Goal: Check status: Check status

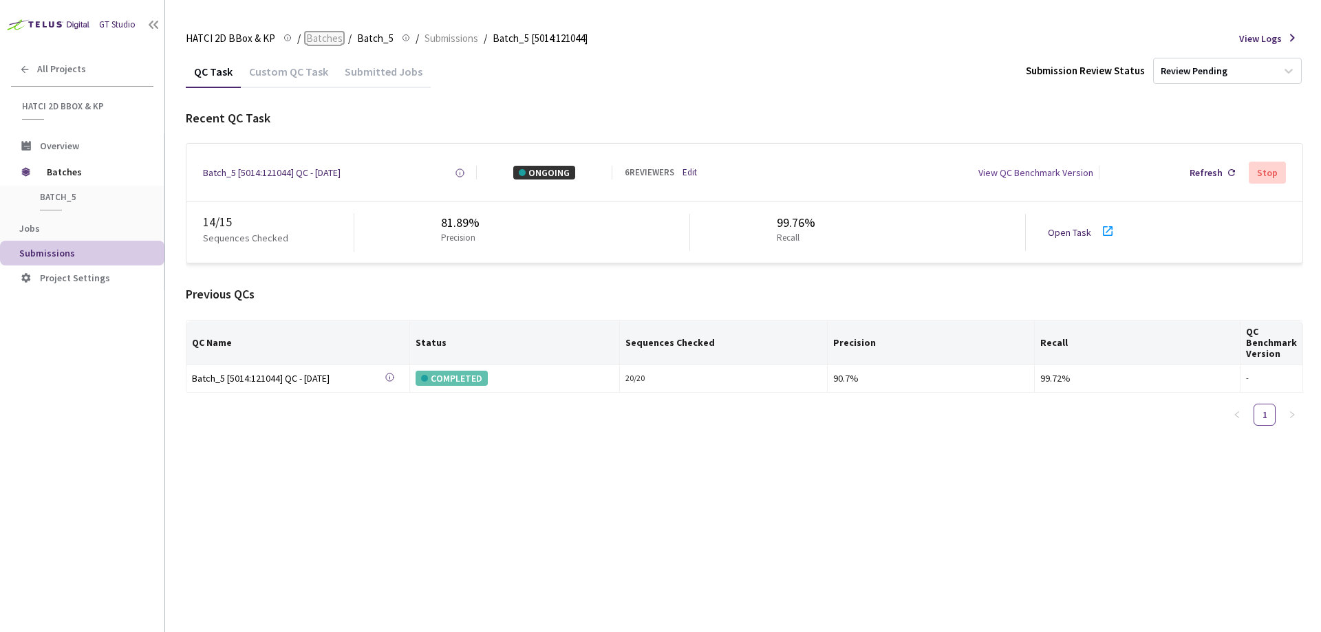
click at [329, 34] on span "Batches" at bounding box center [324, 38] width 36 height 17
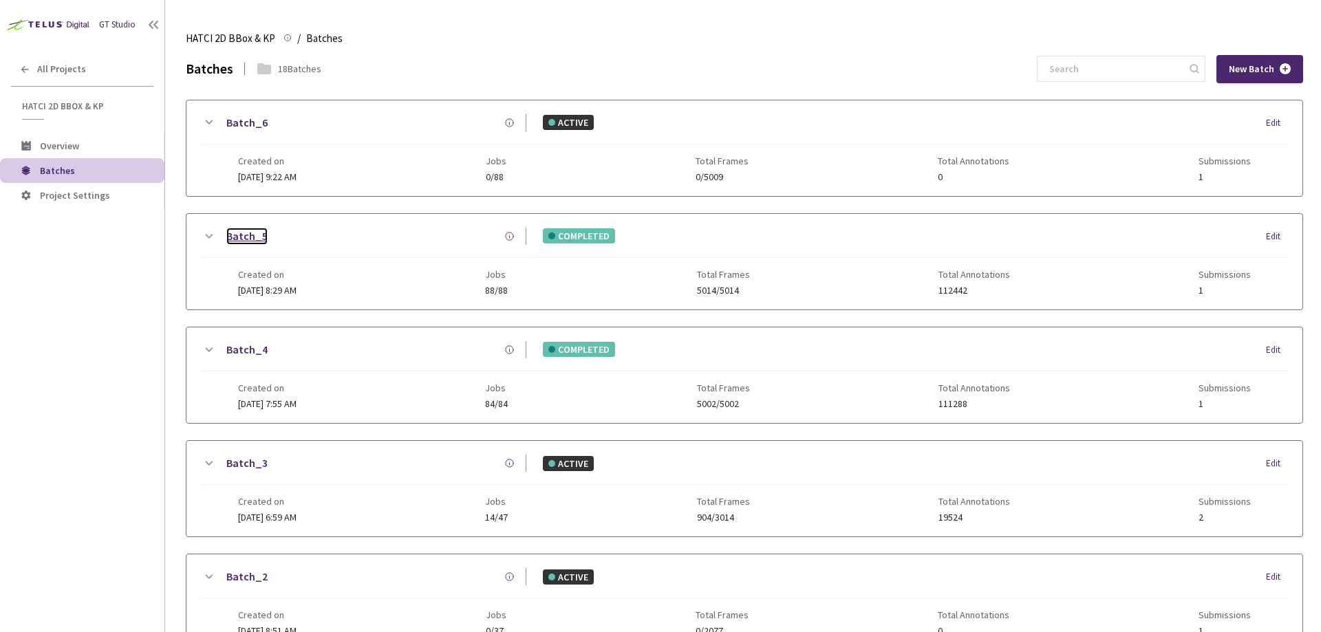
click at [242, 231] on link "Batch_5" at bounding box center [246, 236] width 41 height 17
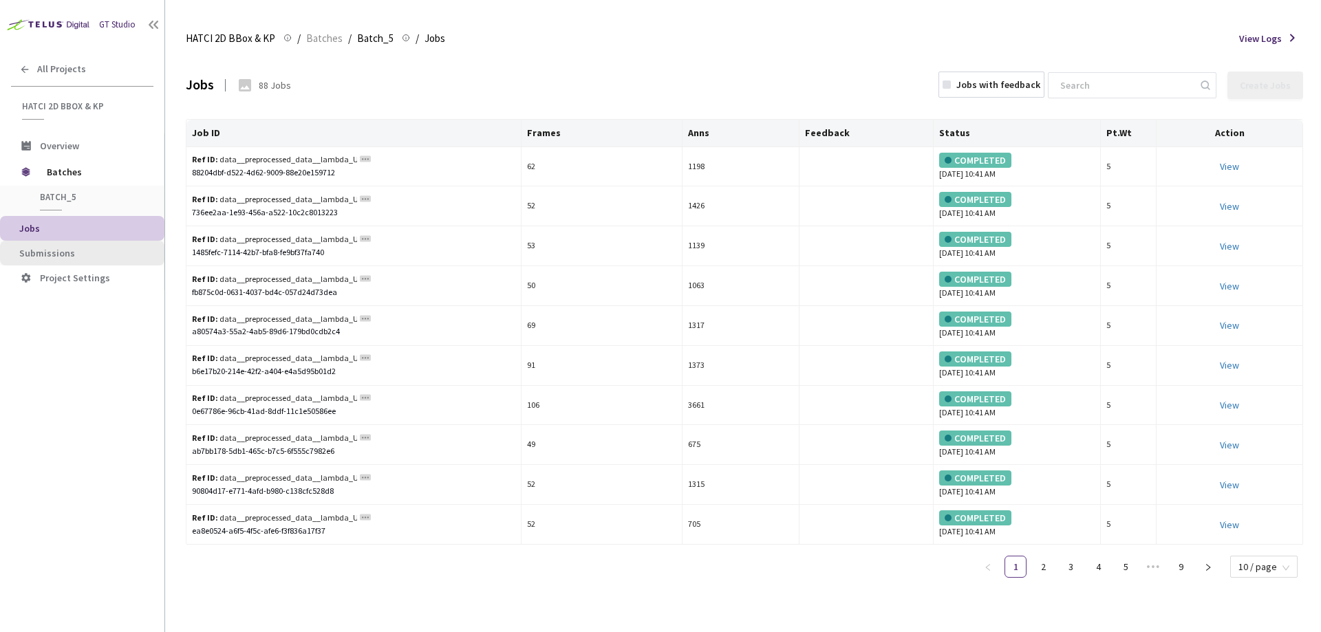
click at [56, 257] on span "Submissions" at bounding box center [47, 253] width 56 height 12
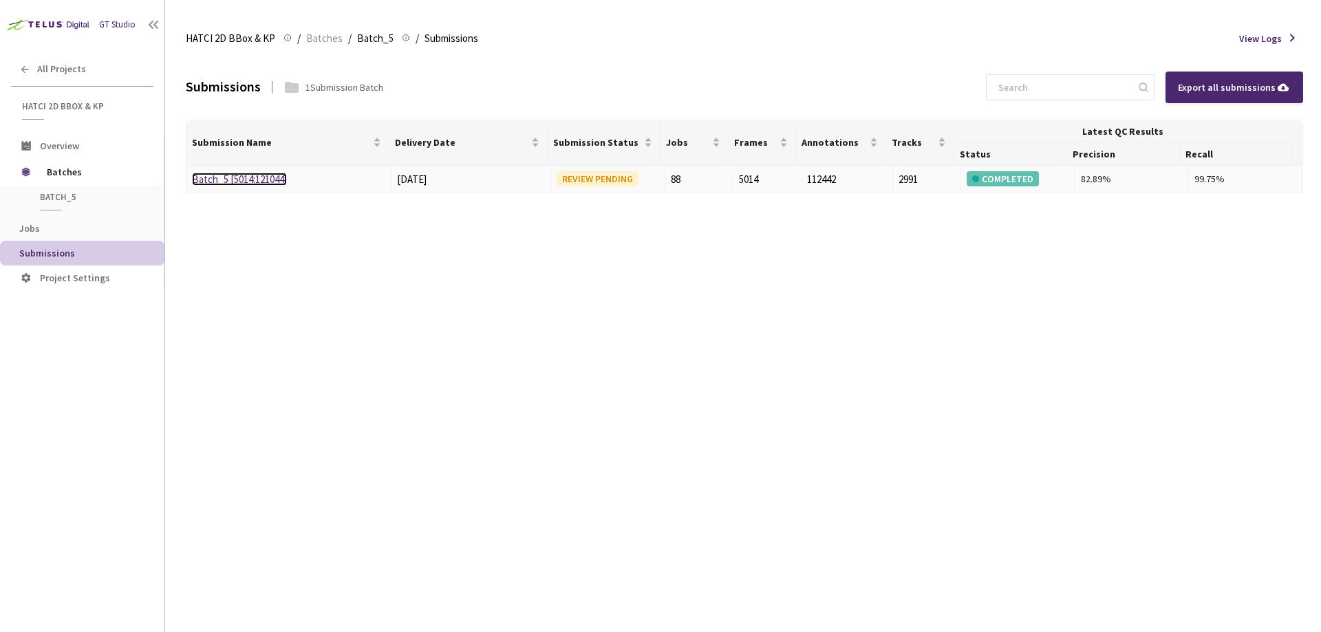
click at [228, 182] on link "Batch_5 [5014:121044]" at bounding box center [239, 179] width 95 height 13
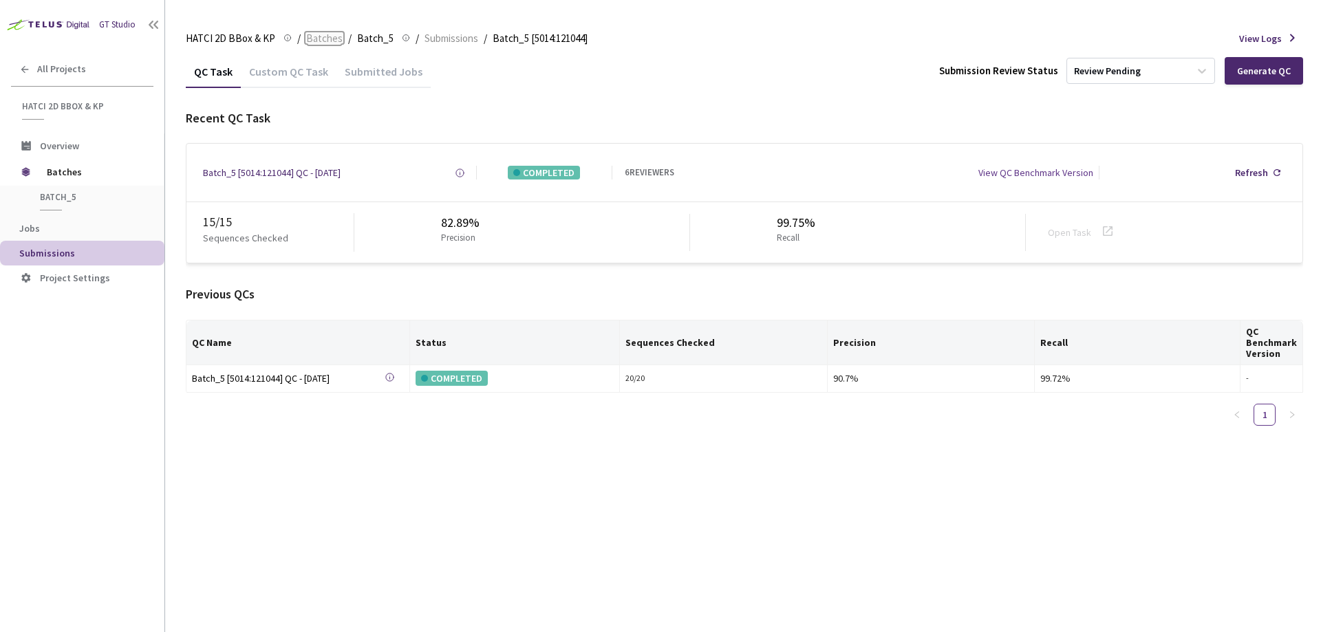
click at [333, 34] on span "Batches" at bounding box center [324, 38] width 36 height 17
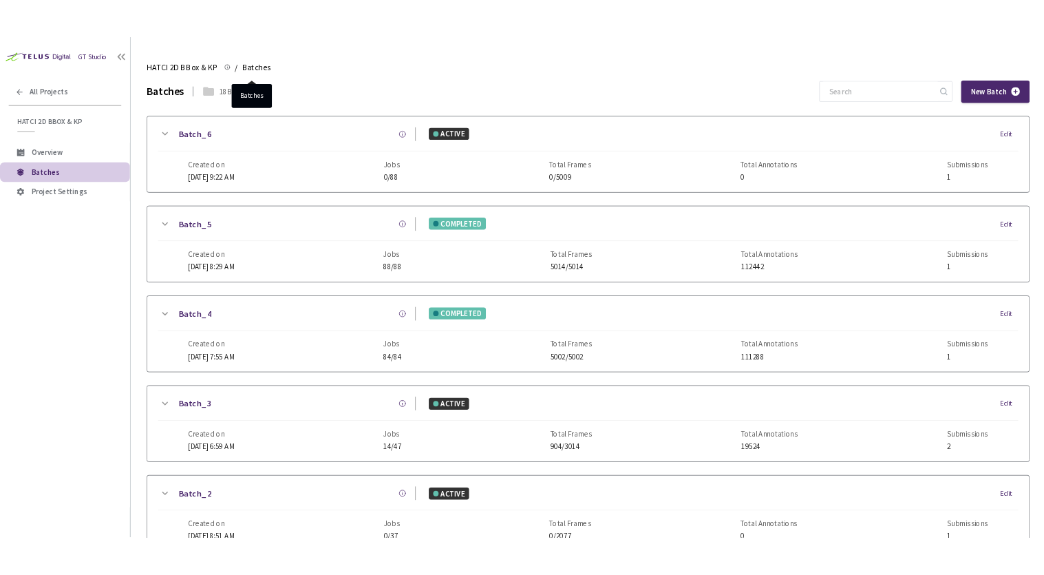
scroll to position [173, 0]
